Goal: Task Accomplishment & Management: Manage account settings

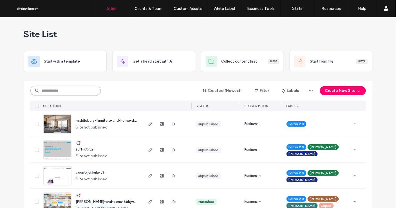
click at [77, 88] on input at bounding box center [65, 91] width 70 height 10
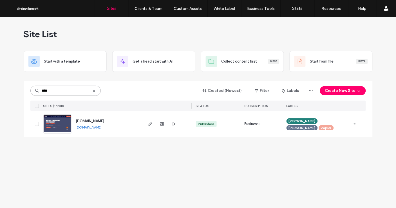
type input "****"
click at [92, 120] on span "[DOMAIN_NAME]" at bounding box center [90, 121] width 28 height 4
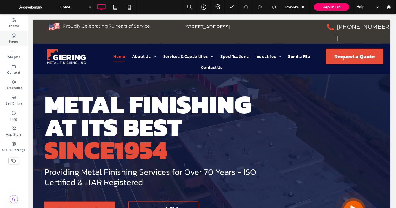
click at [20, 41] on div "Pages" at bounding box center [14, 38] width 28 height 15
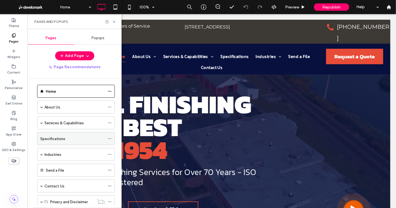
scroll to position [8, 0]
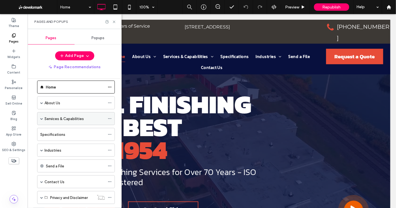
click at [41, 117] on span at bounding box center [41, 118] width 3 height 3
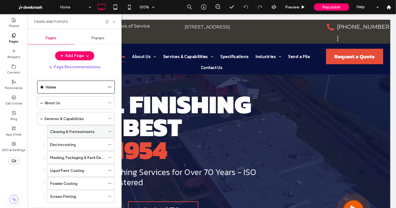
click at [72, 132] on label "Cleaning & Pretreatments" at bounding box center [72, 132] width 44 height 10
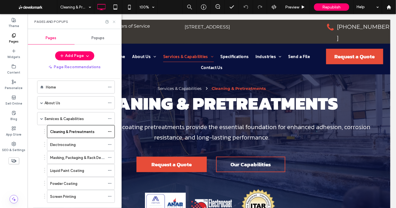
click at [112, 23] on icon at bounding box center [114, 22] width 4 height 4
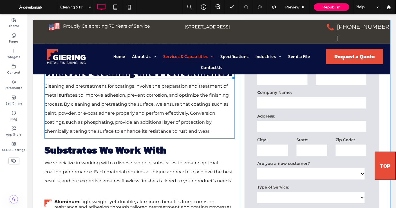
scroll to position [496, 0]
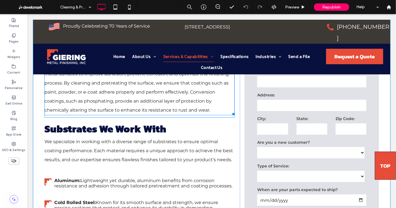
click at [80, 112] on span "Cleaning and pretreatment for coatings involve the preparation and treatment of…" at bounding box center [136, 87] width 184 height 50
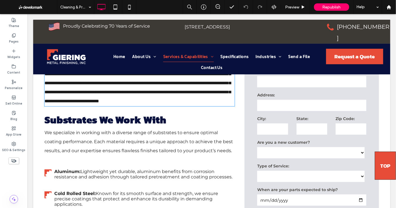
type input "**********"
type input "**"
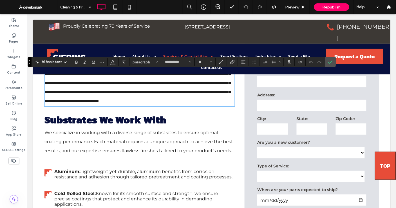
click at [82, 103] on span "**********" at bounding box center [137, 82] width 186 height 40
click at [333, 63] on icon "Confirm" at bounding box center [330, 62] width 5 height 5
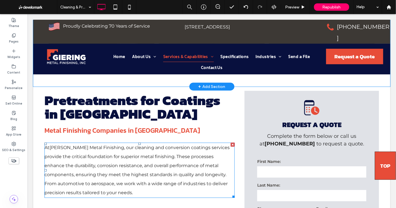
scroll to position [121, 0]
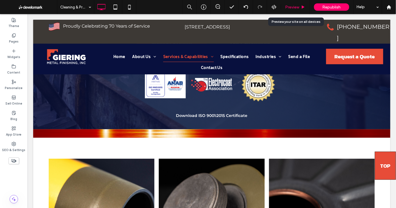
click at [296, 7] on span "Preview" at bounding box center [292, 7] width 14 height 5
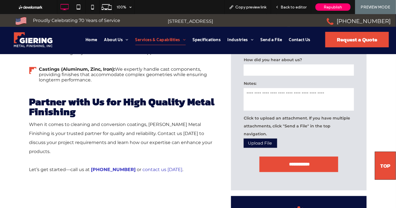
scroll to position [666, 0]
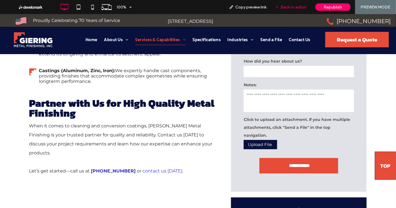
click at [289, 7] on span "Back to editor" at bounding box center [294, 7] width 26 height 5
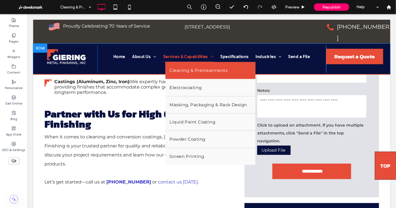
scroll to position [688, 0]
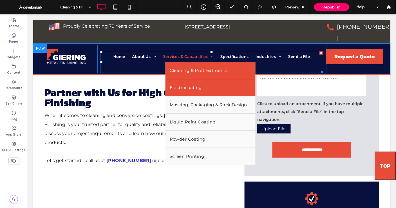
click at [190, 83] on span "Electrocoating" at bounding box center [185, 87] width 32 height 8
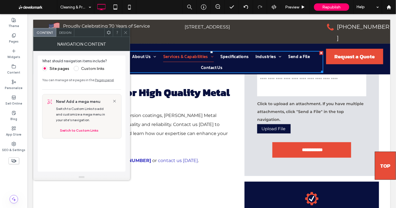
drag, startPoint x: 124, startPoint y: 32, endPoint x: 120, endPoint y: 33, distance: 4.4
click at [124, 32] on icon at bounding box center [126, 32] width 4 height 4
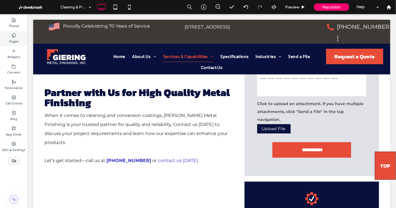
click at [16, 39] on label "Pages" at bounding box center [14, 41] width 10 height 6
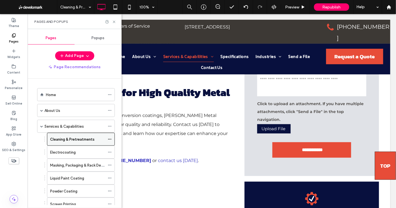
click at [110, 137] on icon at bounding box center [110, 139] width 4 height 4
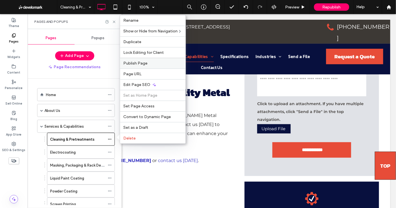
click at [142, 67] on div "Publish Page" at bounding box center [153, 63] width 66 height 11
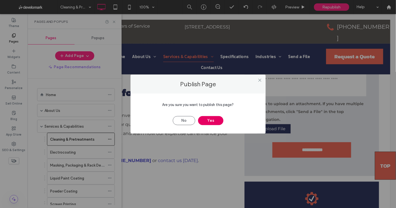
click at [212, 117] on button "Yes" at bounding box center [210, 120] width 25 height 9
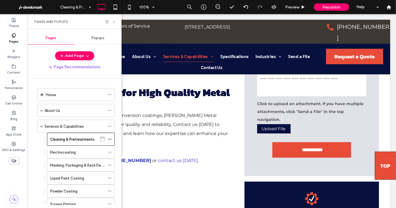
click at [116, 20] on icon at bounding box center [114, 22] width 4 height 4
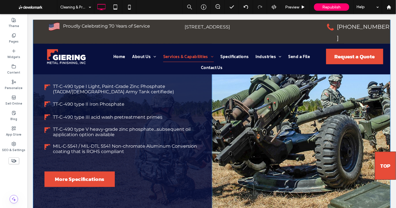
scroll to position [1227, 0]
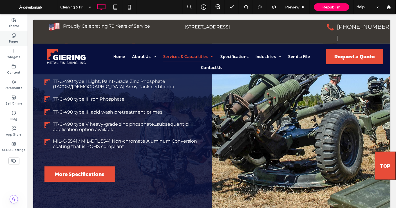
click at [17, 40] on label "Pages" at bounding box center [14, 41] width 10 height 6
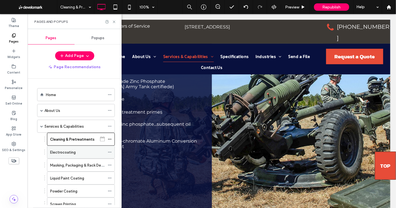
click at [79, 149] on div "Electrocoating" at bounding box center [77, 152] width 55 height 6
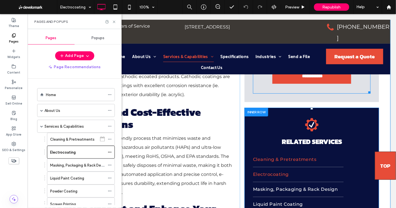
scroll to position [899, 0]
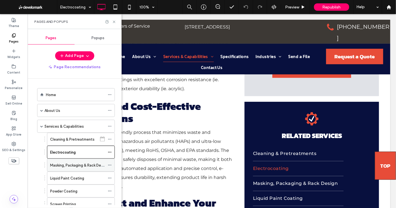
click at [77, 164] on label "Masking, Packaging & Rack Design" at bounding box center [79, 165] width 58 height 10
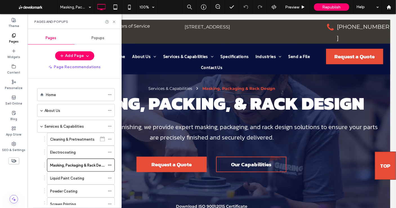
scroll to position [0, 0]
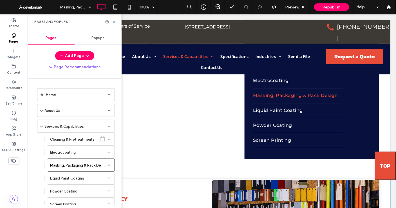
scroll to position [849, 0]
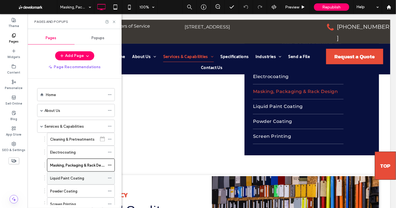
click at [80, 180] on label "Liquid Paint Coating" at bounding box center [67, 178] width 34 height 10
